Goal: Task Accomplishment & Management: Manage account settings

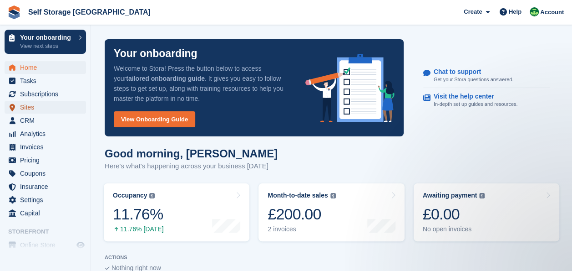
click at [41, 103] on span "Sites" at bounding box center [47, 107] width 55 height 13
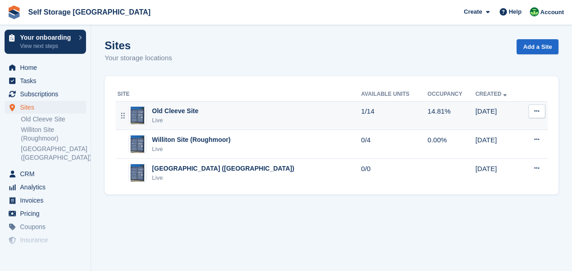
click at [311, 117] on div "Old Cleeve Site Live" at bounding box center [239, 115] width 244 height 19
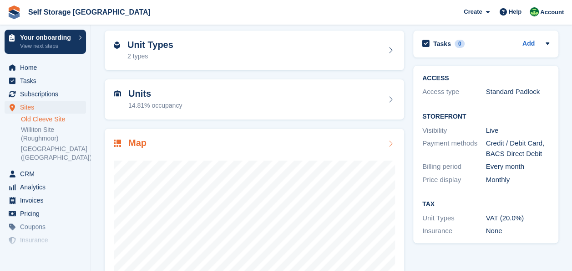
scroll to position [55, 0]
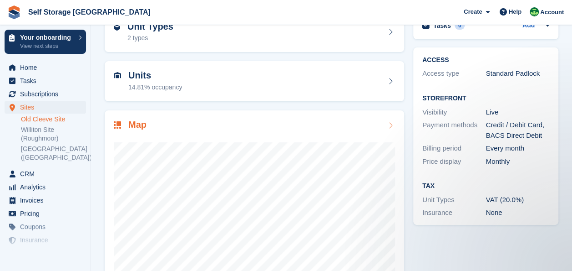
click at [282, 121] on div "Map" at bounding box center [254, 125] width 281 height 12
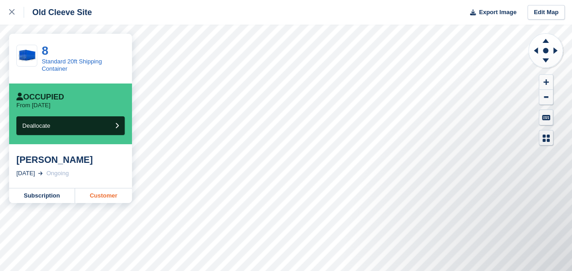
click at [114, 190] on link "Customer" at bounding box center [103, 195] width 57 height 15
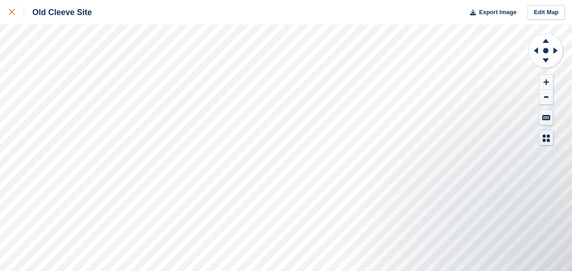
click at [16, 21] on link at bounding box center [12, 12] width 24 height 25
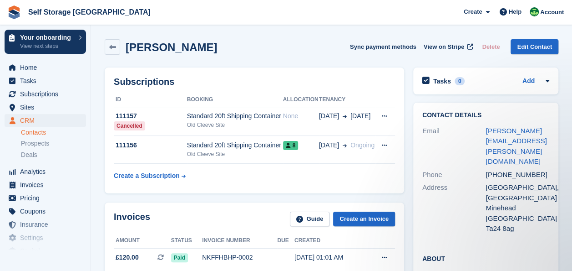
click at [204, 183] on table "ID Booking Allocation Tenancy 111157 Cancelled Standard 20ft Shipping Container…" at bounding box center [254, 138] width 281 height 92
click at [117, 54] on link at bounding box center [112, 46] width 15 height 15
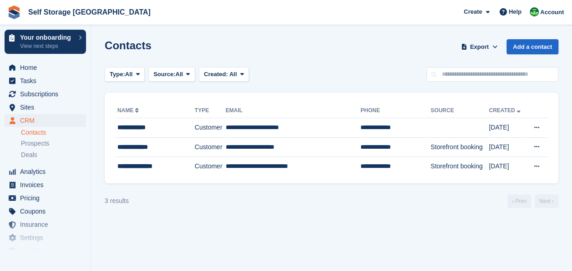
click at [369, 80] on div "Type: All All Lead Customer Source: All All Storefront Backoffice Pre-Opening i…" at bounding box center [332, 74] width 454 height 15
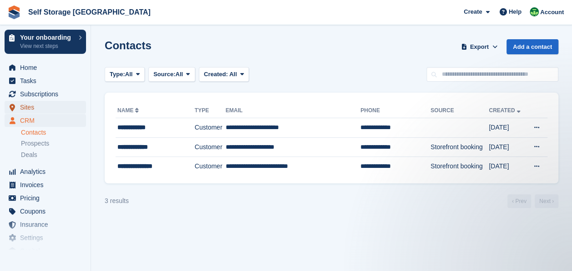
click at [45, 105] on span "Sites" at bounding box center [47, 107] width 55 height 13
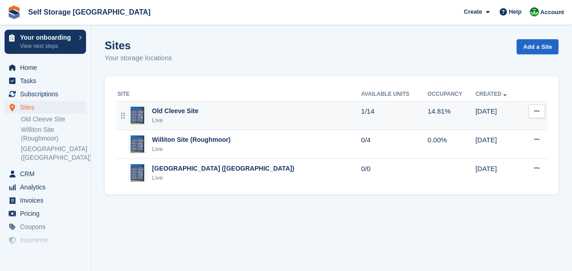
click at [202, 121] on div "Old Cleeve Site Live" at bounding box center [239, 115] width 244 height 19
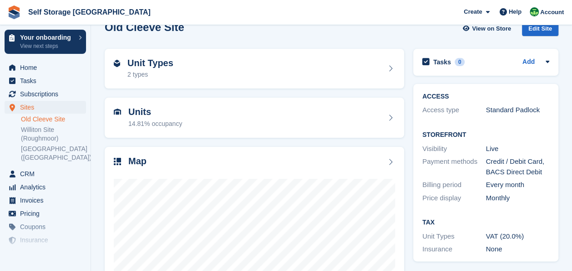
scroll to position [36, 0]
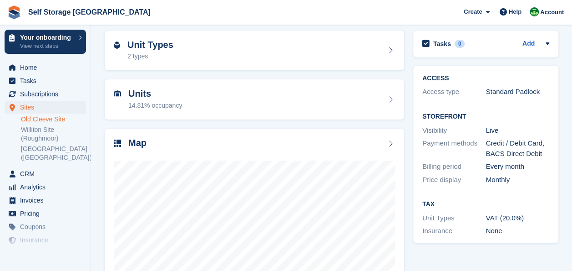
click at [259, 127] on div "Map" at bounding box center [254, 235] width 309 height 222
click at [255, 132] on div "Map" at bounding box center [255, 234] width 300 height 213
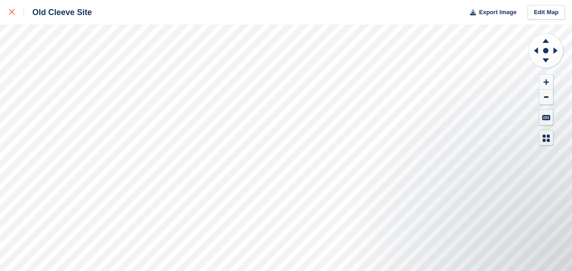
click at [6, 13] on link at bounding box center [12, 12] width 24 height 25
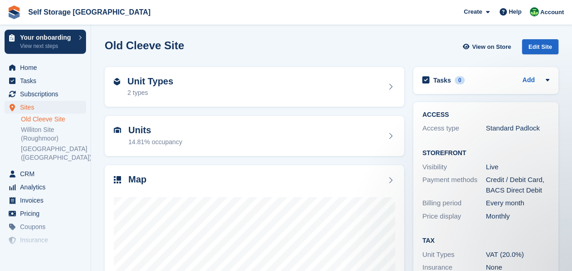
click at [36, 250] on div "Your onboarding View next steps Home Tasks Subscriptions Subscriptions Subscrip…" at bounding box center [45, 160] width 91 height 271
click at [36, 244] on span "Insurance" at bounding box center [47, 239] width 55 height 13
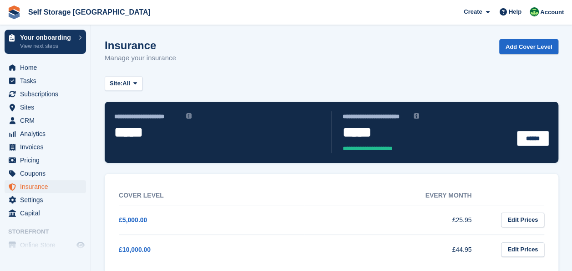
click at [105, 198] on div "Cover Level Every month £5,000.00 £25.95 Edit Prices £10,000.00 £44.95 Edit Pri…" at bounding box center [332, 224] width 454 height 100
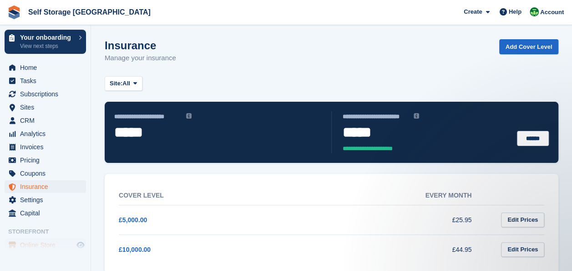
click at [46, 245] on span "Online Store" at bounding box center [47, 244] width 55 height 13
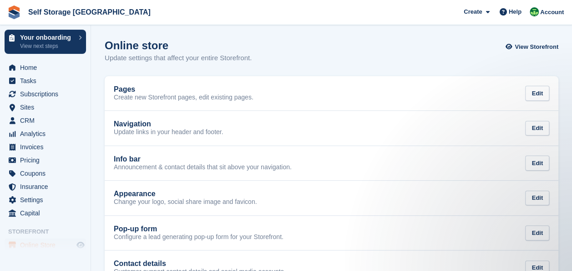
click at [318, 66] on div "Online store Update settings that affect your entire Storefront. View Storefront" at bounding box center [332, 56] width 454 height 35
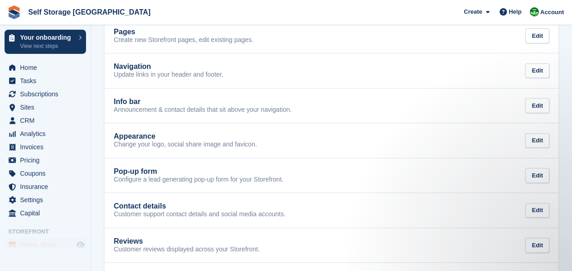
scroll to position [39, 0]
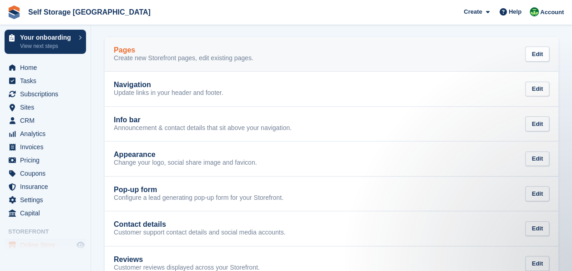
click at [189, 58] on p "Create new Storefront pages, edit existing pages." at bounding box center [184, 58] width 140 height 8
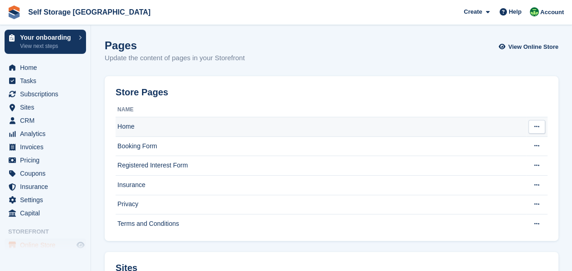
click at [187, 124] on td "Home" at bounding box center [321, 127] width 411 height 20
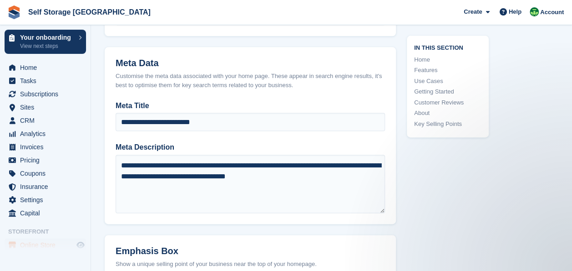
scroll to position [583, 0]
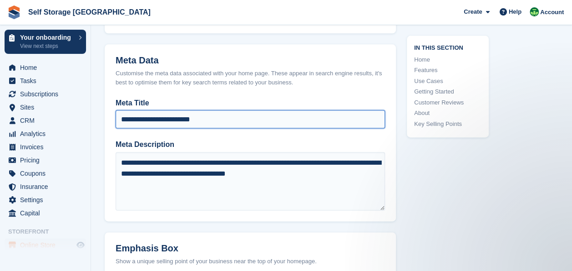
click at [232, 118] on input "**********" at bounding box center [251, 119] width 270 height 18
type input "*"
type input "**********"
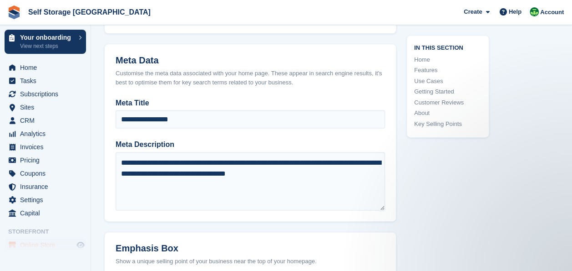
click at [245, 94] on header "Meta Data Customise the meta data associated with your home page. These appear …" at bounding box center [250, 71] width 291 height 54
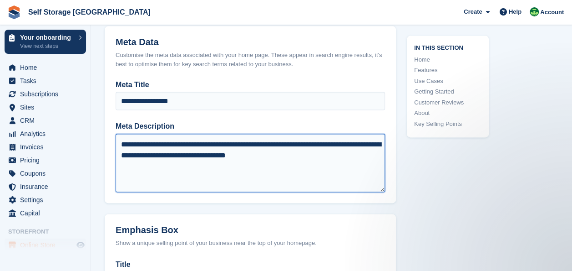
click at [237, 143] on textarea "**********" at bounding box center [251, 162] width 270 height 58
drag, startPoint x: 286, startPoint y: 157, endPoint x: 70, endPoint y: 119, distance: 219.1
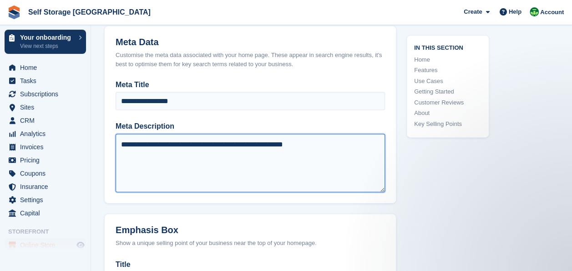
type textarea "**********"
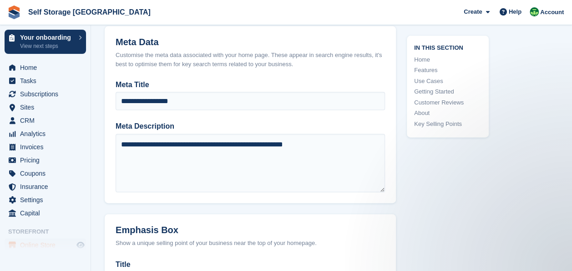
click at [162, 115] on div "**********" at bounding box center [250, 140] width 291 height 123
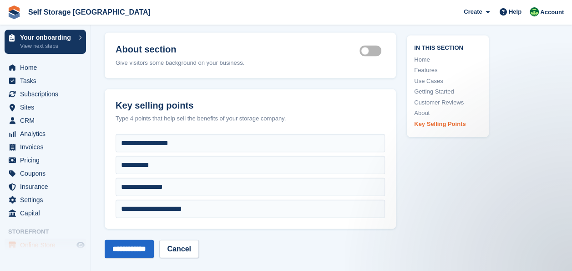
scroll to position [2799, 0]
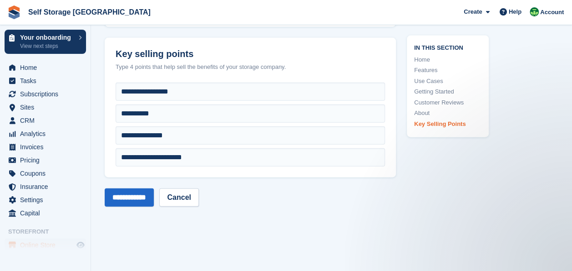
scroll to position [2690, 0]
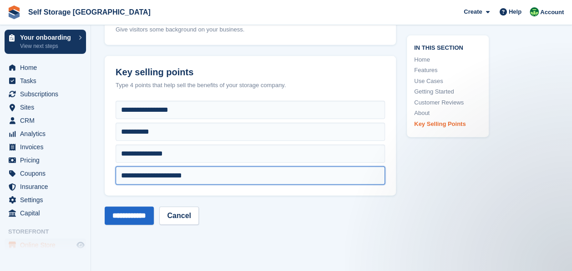
click at [202, 179] on input "**********" at bounding box center [251, 175] width 270 height 18
type input "*"
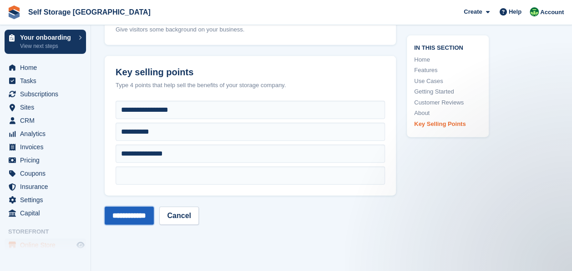
click at [154, 215] on input "**********" at bounding box center [129, 215] width 49 height 18
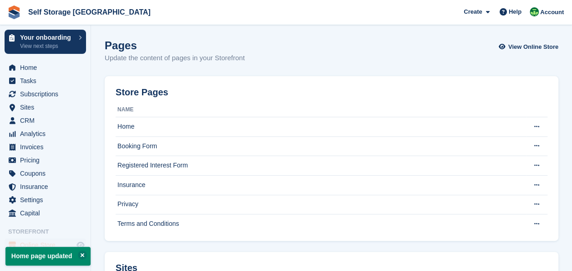
click at [194, 39] on section "Home page updated Pages Update the content of pages in your Storefront View Onl…" at bounding box center [331, 251] width 481 height 503
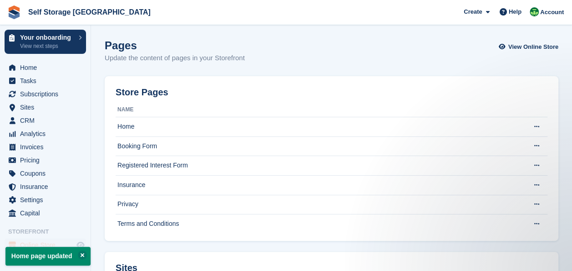
click at [248, 39] on section "Home page updated Pages Update the content of pages in your Storefront View Onl…" at bounding box center [331, 251] width 481 height 503
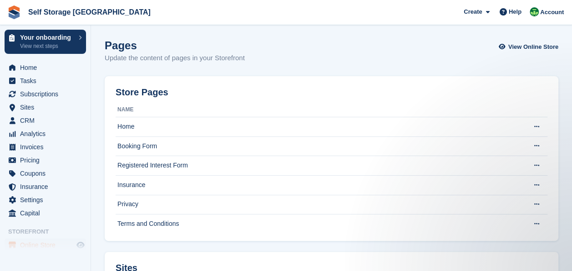
click at [248, 39] on section "Home page updated Pages Update the content of pages in your Storefront View Onl…" at bounding box center [331, 251] width 481 height 503
click at [249, 48] on div "Pages Update the content of pages in your Storefront View Online Store" at bounding box center [332, 56] width 454 height 35
click at [63, 13] on link "Self Storage [GEOGRAPHIC_DATA]" at bounding box center [90, 12] width 130 height 15
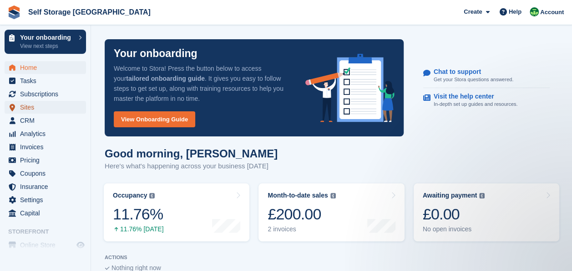
click at [42, 104] on span "Sites" at bounding box center [47, 107] width 55 height 13
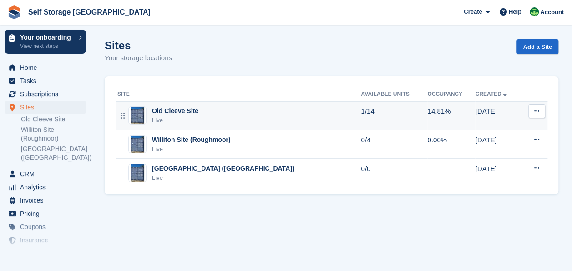
click at [209, 117] on div "Old Cleeve Site Live" at bounding box center [239, 115] width 244 height 19
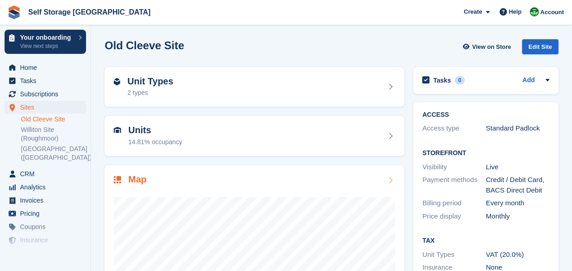
click at [194, 175] on div "Map" at bounding box center [254, 180] width 281 height 12
